Goal: Information Seeking & Learning: Learn about a topic

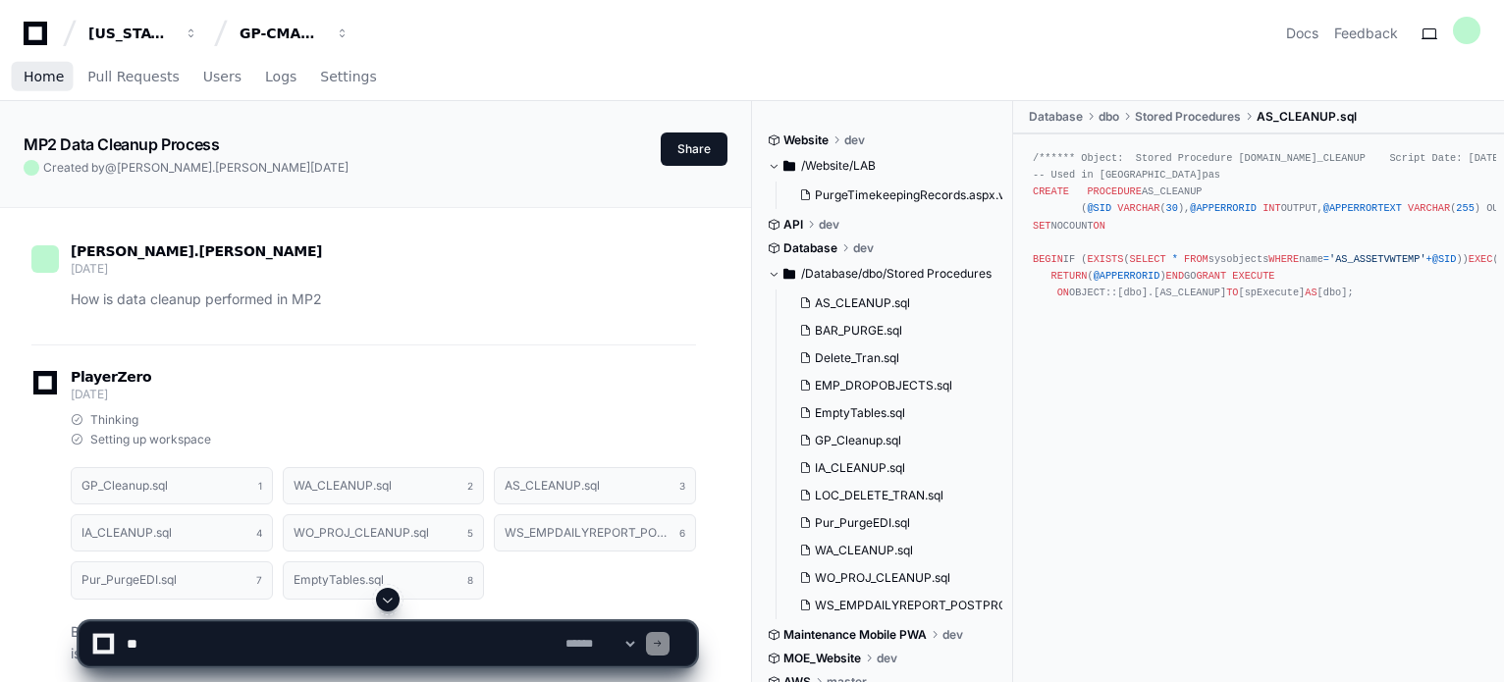
click at [56, 76] on span "Home" at bounding box center [44, 77] width 40 height 12
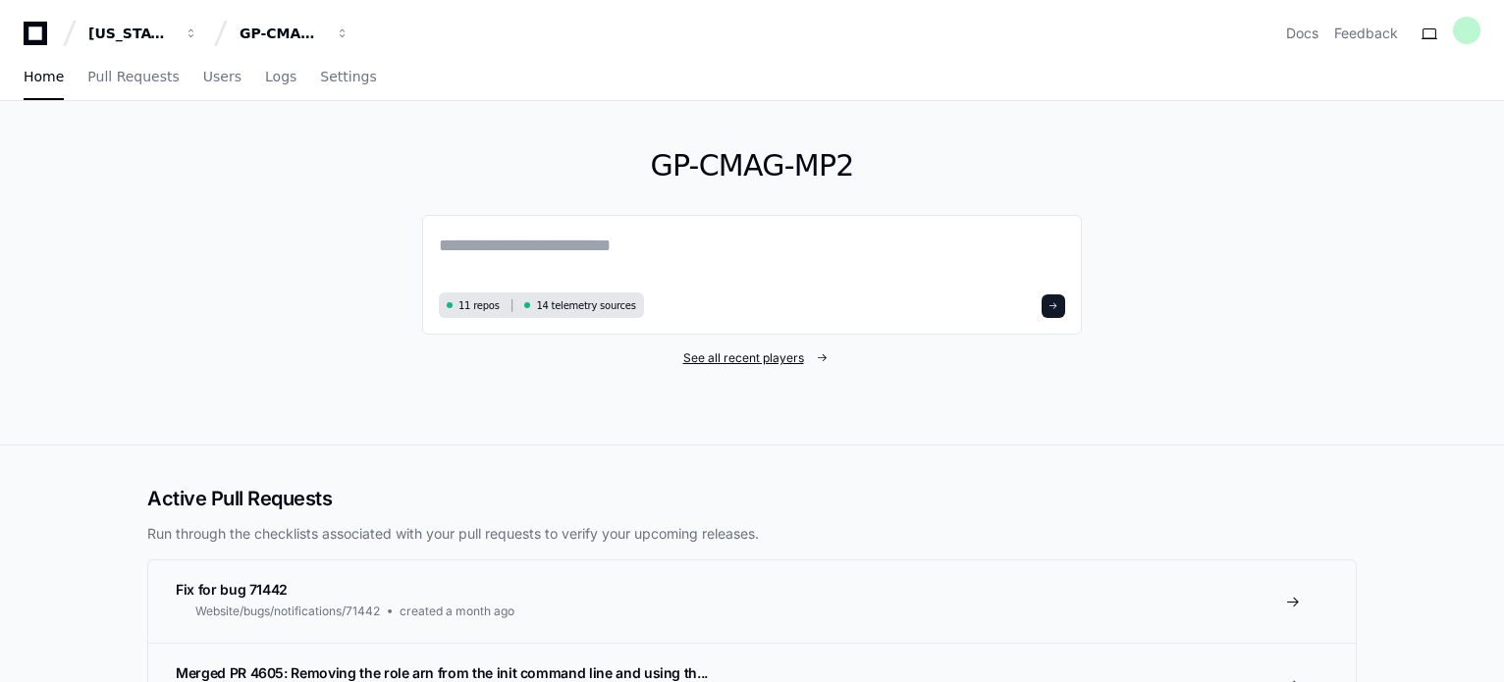
click at [800, 360] on span "See all recent players" at bounding box center [743, 358] width 121 height 16
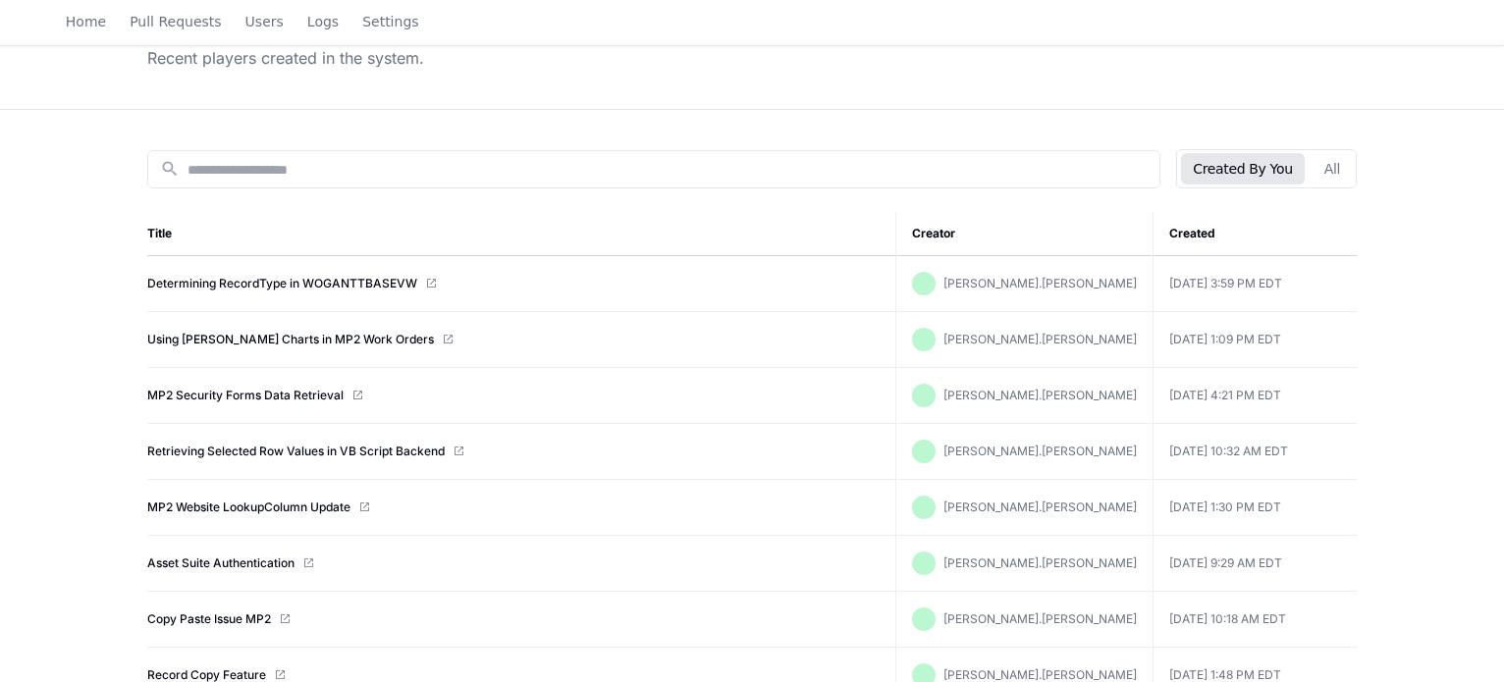
scroll to position [139, 0]
click at [307, 279] on link "Determining RecordType in WOGANTTBASEVW" at bounding box center [282, 282] width 270 height 16
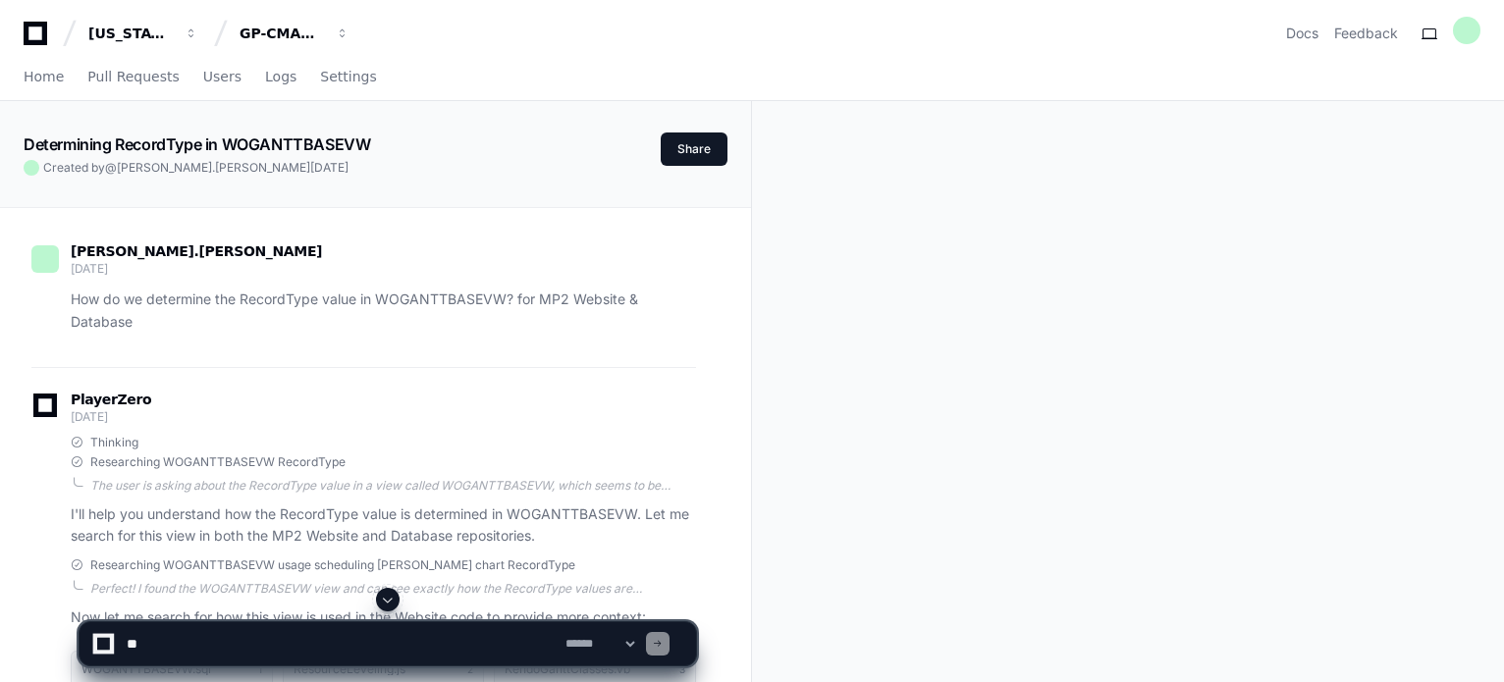
click at [344, 131] on div "Determining RecordType in WOGANTTBASEVW Created by @ michael.pacheco 9 days ago…" at bounding box center [375, 138] width 751 height 75
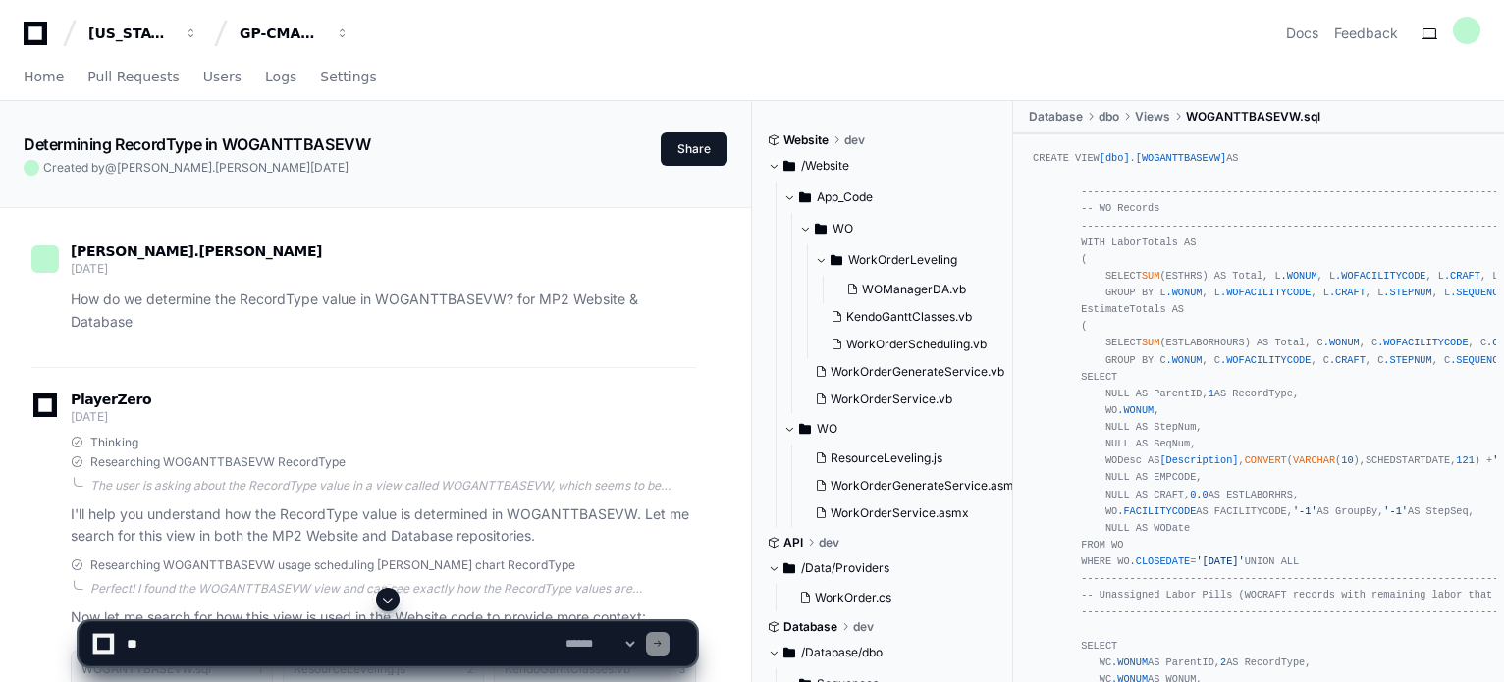
click at [339, 140] on app-text-character-animate "Determining RecordType in WOGANTTBASEVW" at bounding box center [197, 144] width 346 height 20
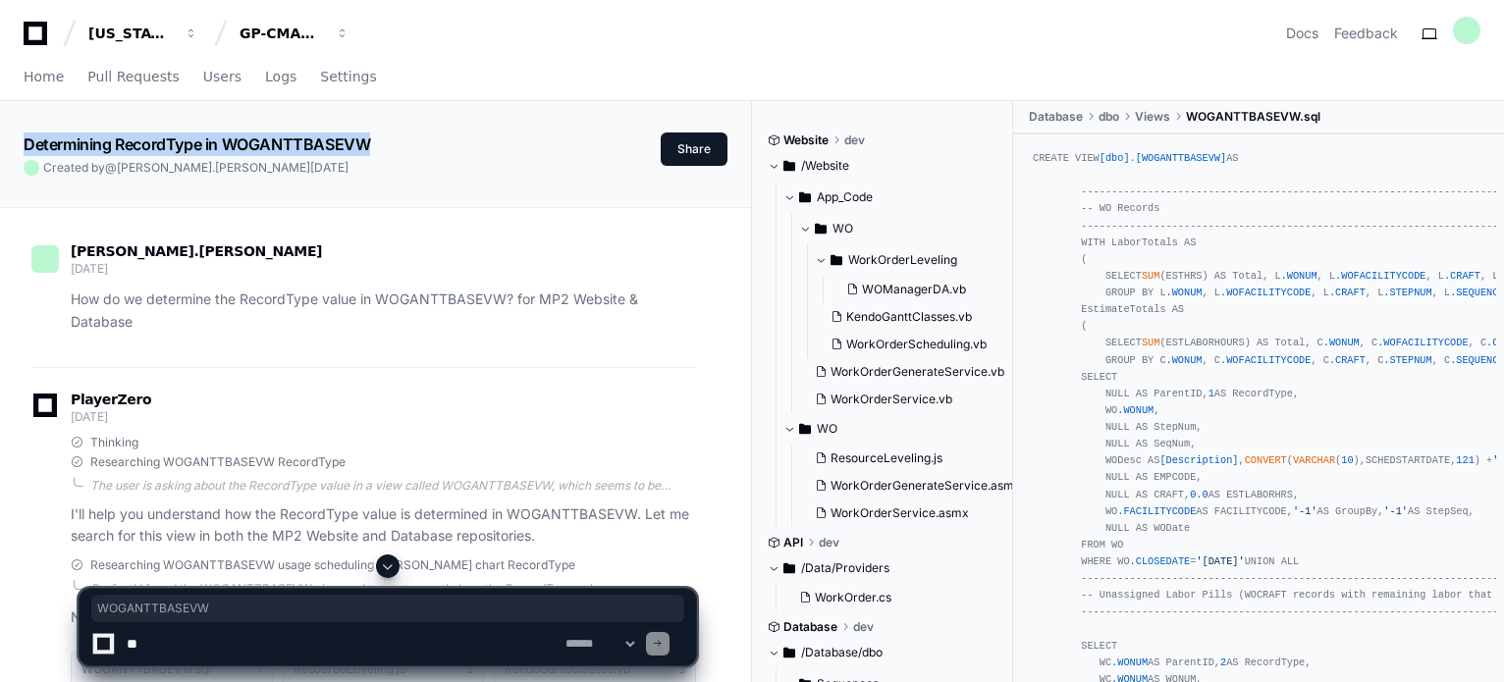
click at [339, 140] on app-text-character-animate "Determining RecordType in WOGANTTBASEVW" at bounding box center [197, 144] width 346 height 20
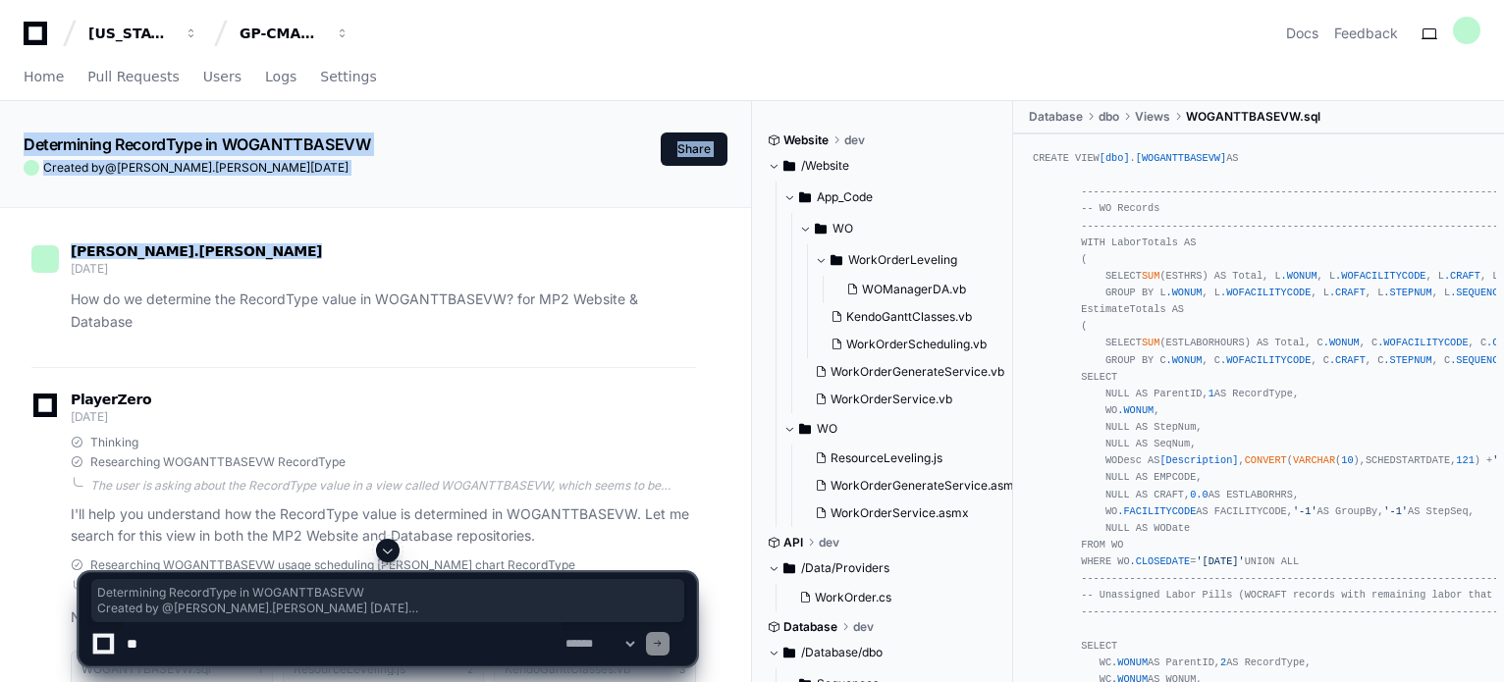
drag, startPoint x: 339, startPoint y: 140, endPoint x: 377, endPoint y: 186, distance: 59.9
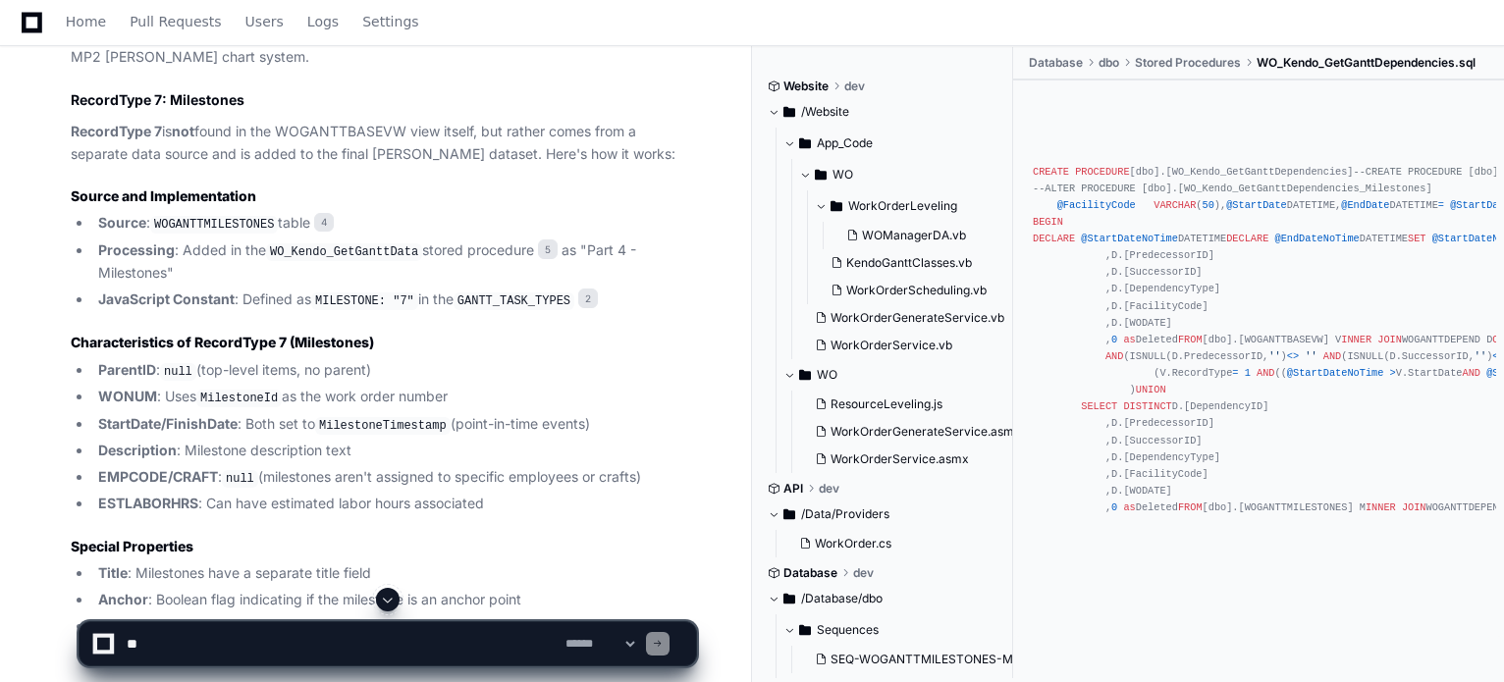
scroll to position [2489, 0]
